Goal: Transaction & Acquisition: Purchase product/service

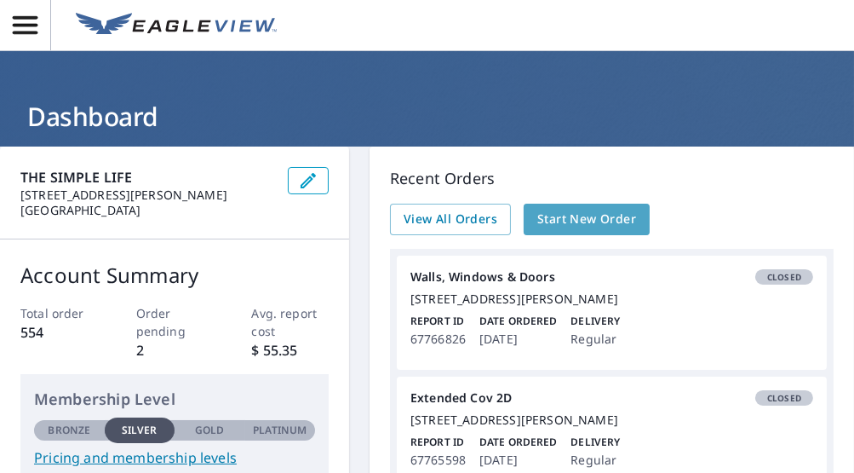
click at [543, 226] on span "Start New Order" at bounding box center [586, 219] width 99 height 21
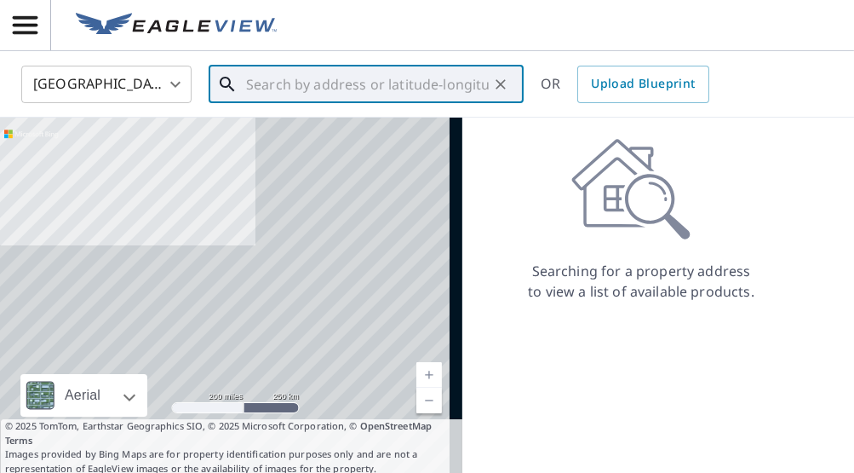
click at [309, 83] on input "text" at bounding box center [367, 84] width 243 height 48
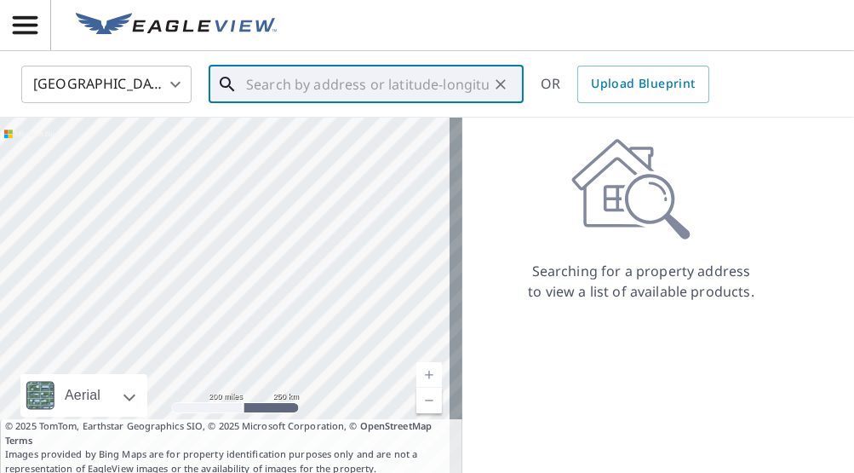
paste input "[STREET_ADDRESS][PERSON_NAME]"
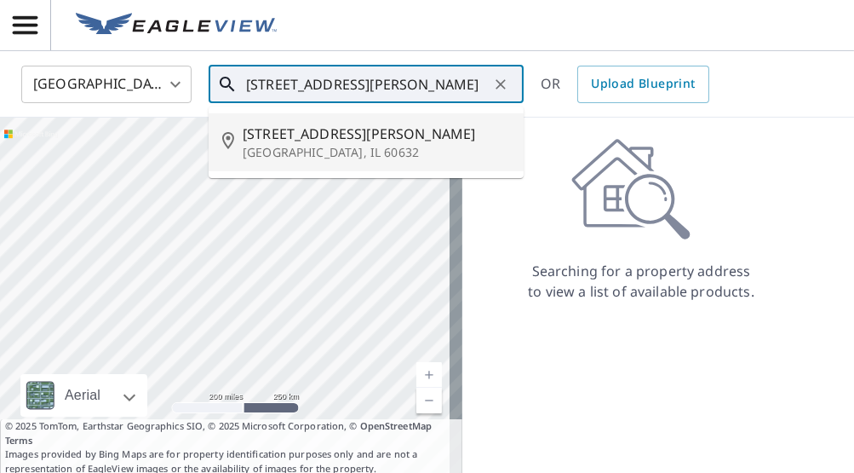
click at [318, 148] on p "[GEOGRAPHIC_DATA], IL 60632" at bounding box center [376, 152] width 267 height 17
type input "[STREET_ADDRESS][PERSON_NAME]"
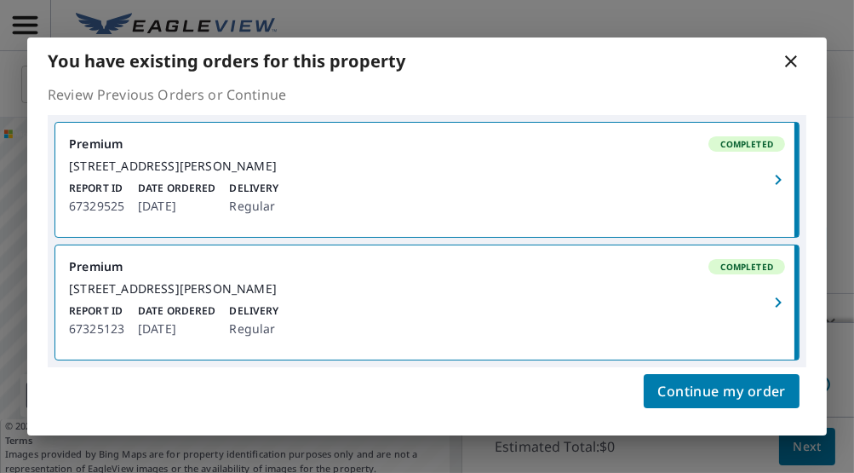
scroll to position [9, 0]
click at [790, 56] on icon at bounding box center [791, 61] width 20 height 20
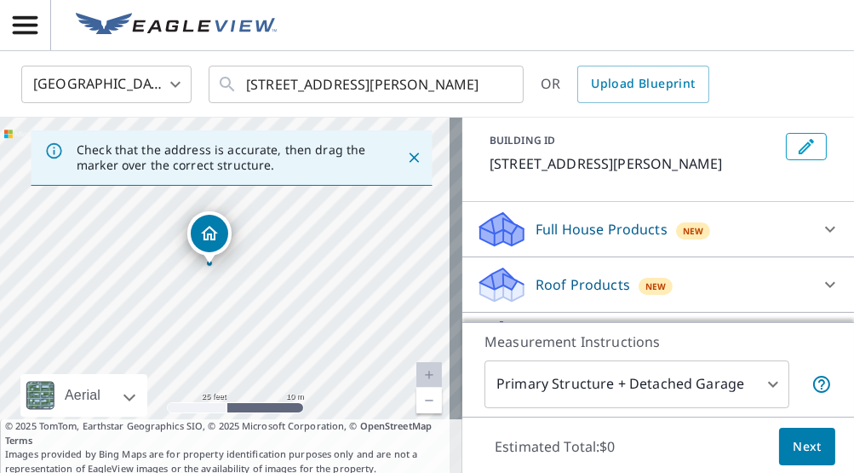
scroll to position [93, 0]
click at [825, 228] on icon at bounding box center [830, 229] width 10 height 6
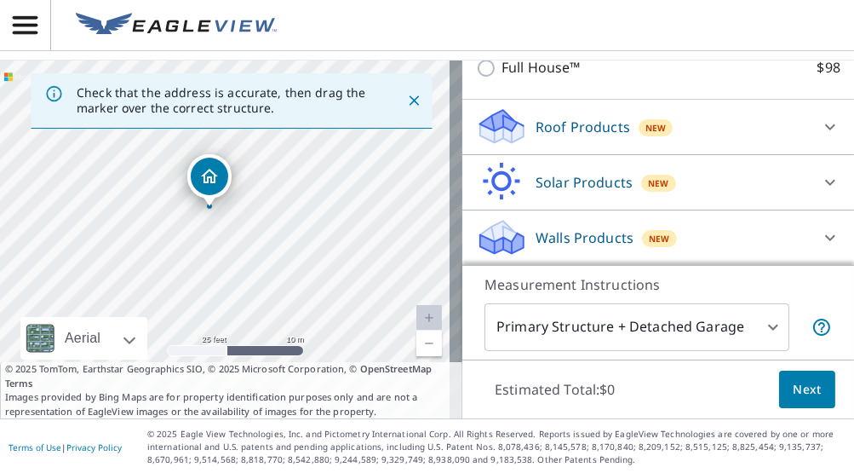
scroll to position [58, 0]
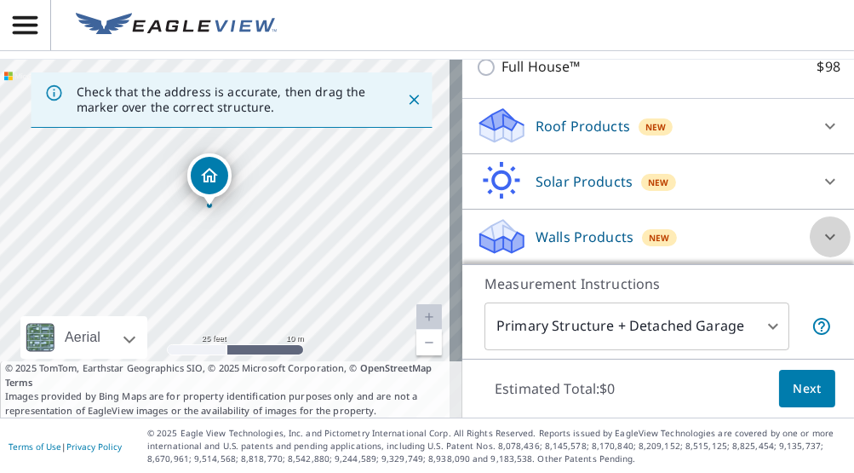
click at [820, 227] on icon at bounding box center [830, 237] width 20 height 20
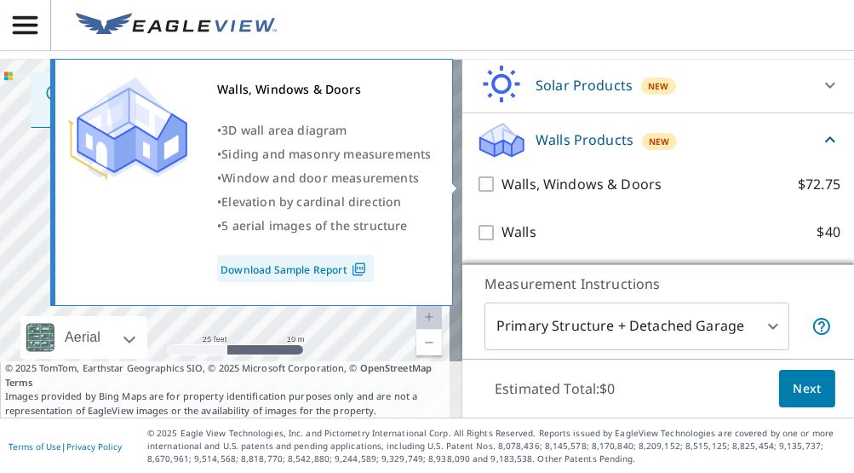
click at [476, 182] on input "Walls, Windows & Doors $72.75" at bounding box center [489, 184] width 26 height 20
checkbox input "true"
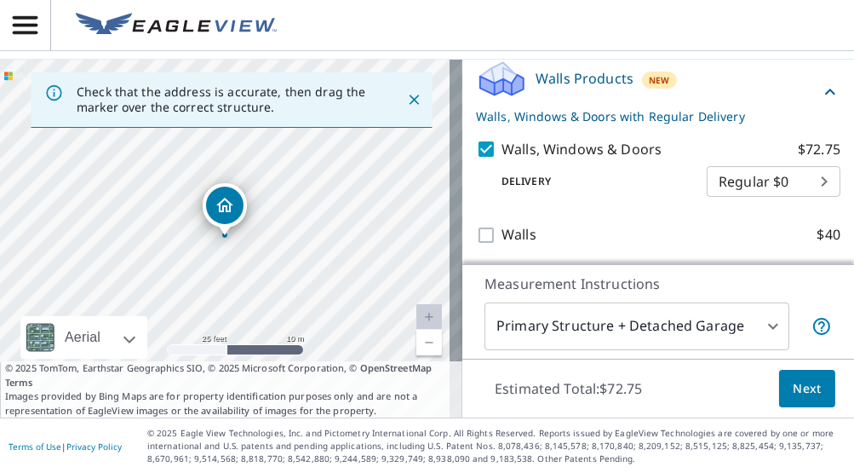
scroll to position [400, 0]
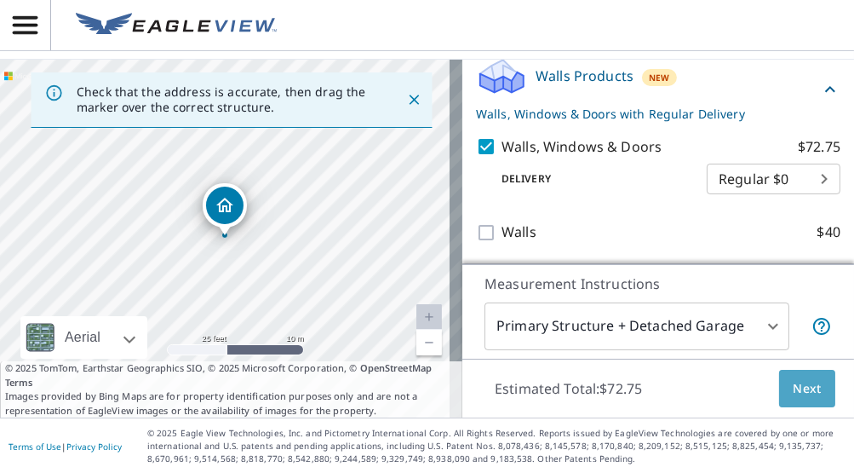
click at [797, 384] on span "Next" at bounding box center [807, 388] width 29 height 21
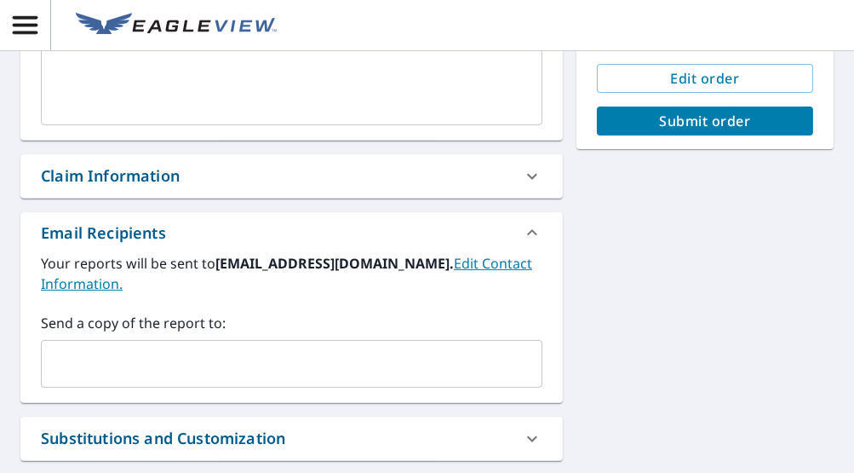
scroll to position [457, 0]
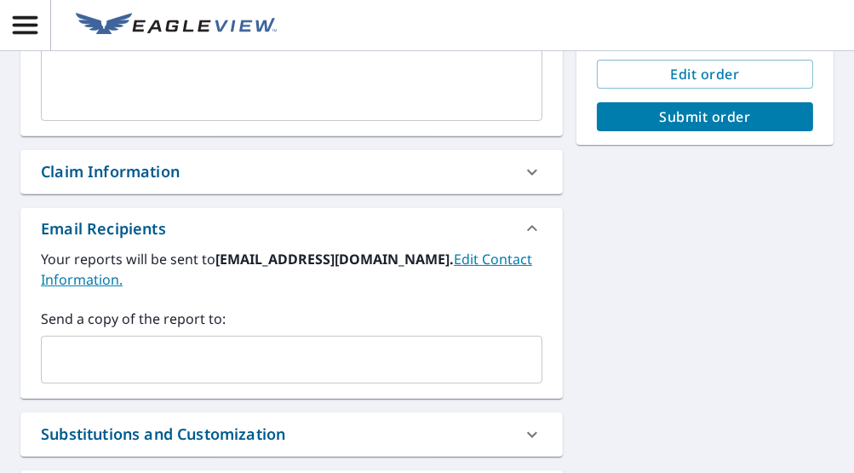
click at [190, 345] on input "text" at bounding box center [279, 359] width 461 height 32
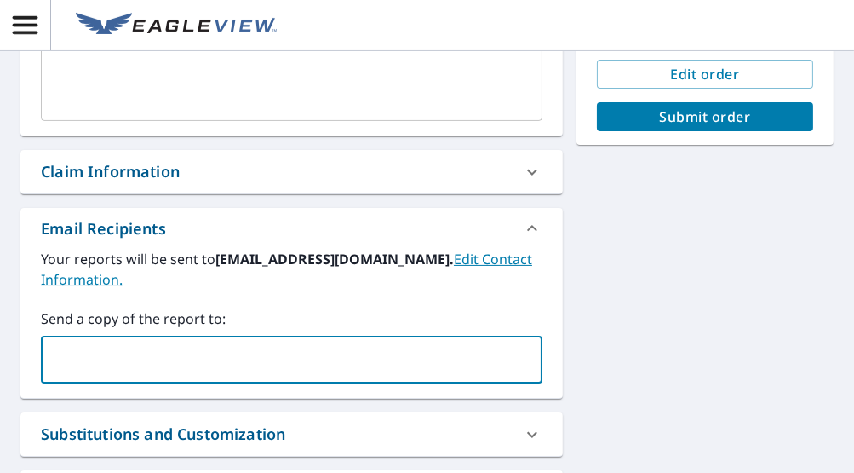
type input "[EMAIL_ADDRESS][DOMAIN_NAME]"
click at [636, 127] on button "Submit order" at bounding box center [705, 116] width 216 height 29
